Goal: Task Accomplishment & Management: Manage account settings

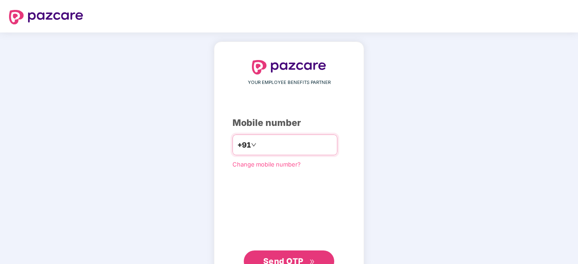
type input "**********"
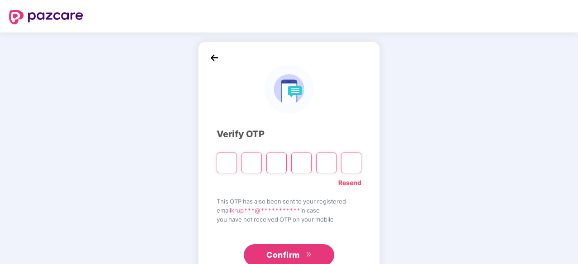
type input "*"
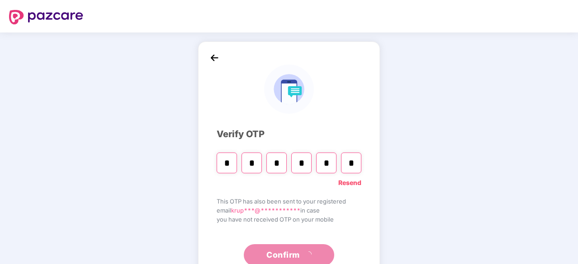
type input "*"
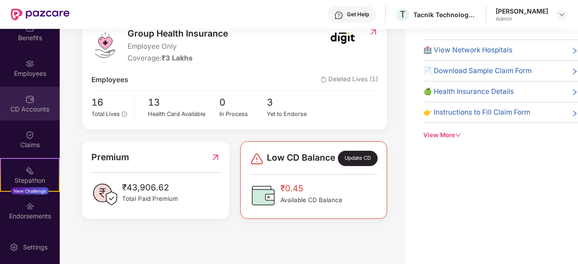
scroll to position [84, 0]
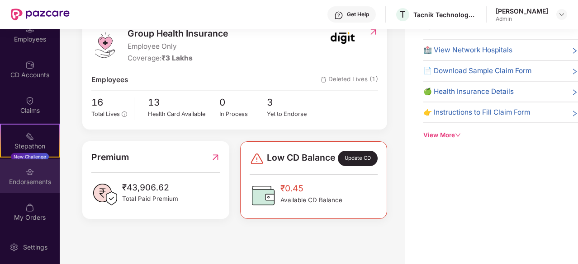
click at [27, 188] on div "Endorsements" at bounding box center [30, 177] width 60 height 34
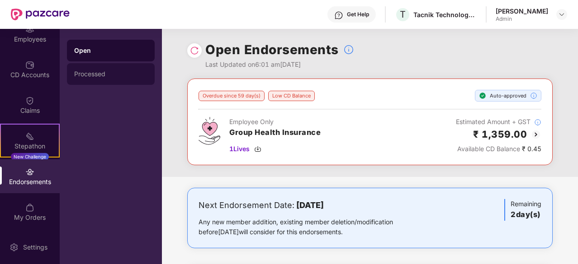
click at [108, 68] on div "Processed" at bounding box center [111, 74] width 88 height 22
